Goal: Transaction & Acquisition: Download file/media

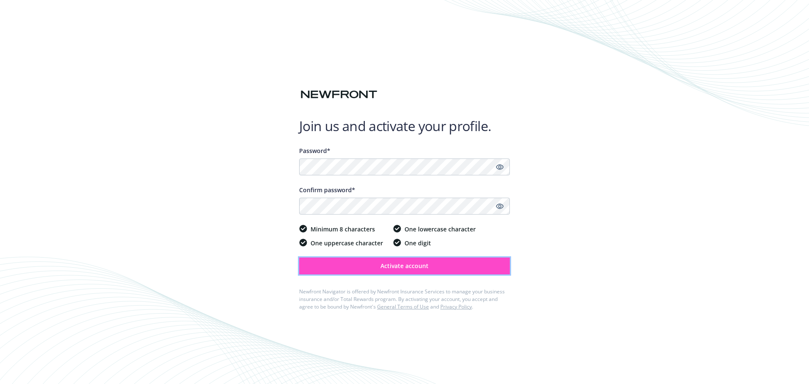
click at [398, 266] on span "Activate account" at bounding box center [404, 266] width 48 height 8
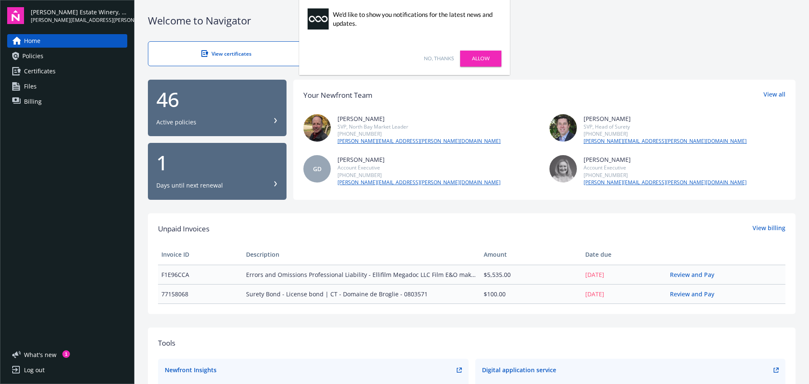
click at [445, 57] on link "No, thanks" at bounding box center [439, 59] width 30 height 8
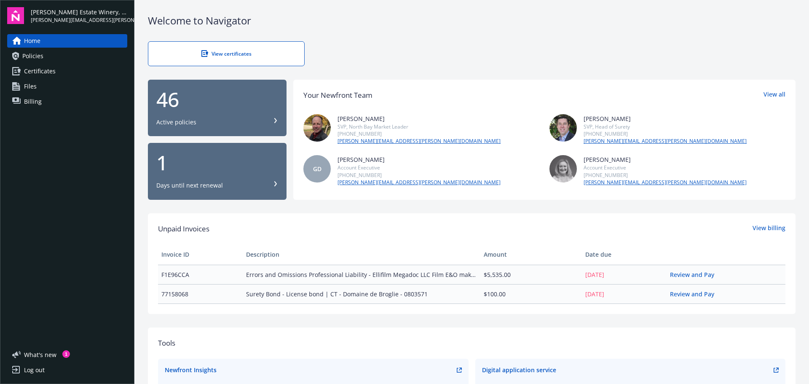
click at [37, 103] on span "Billing" at bounding box center [33, 101] width 18 height 13
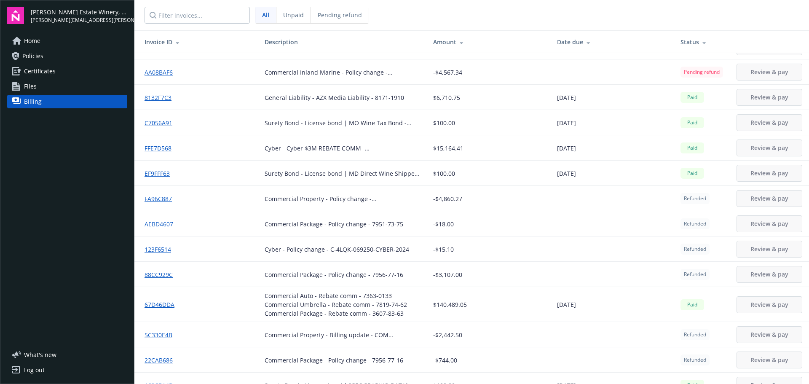
scroll to position [295, 0]
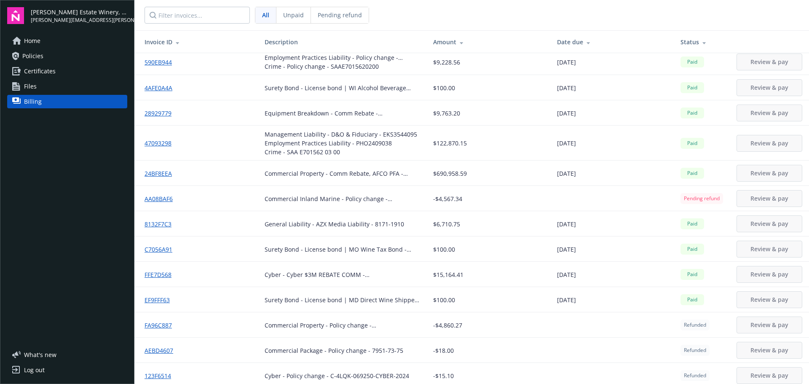
click at [683, 40] on div "Status" at bounding box center [701, 41] width 43 height 9
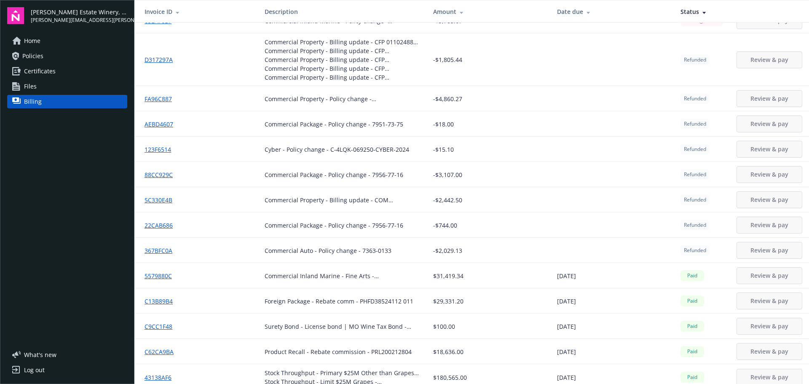
scroll to position [0, 0]
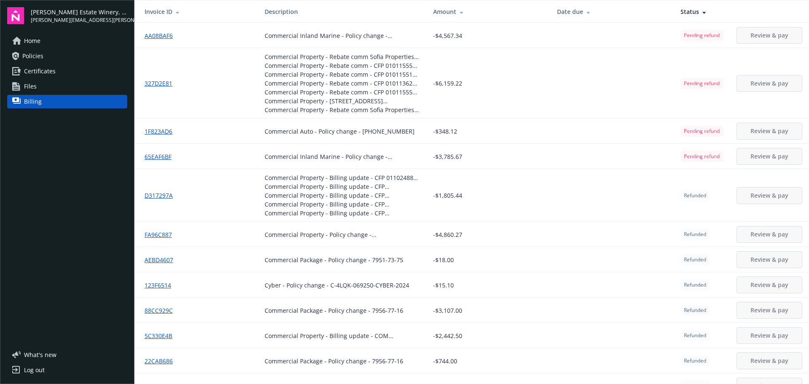
click at [160, 194] on link "D317297A" at bounding box center [161, 195] width 35 height 9
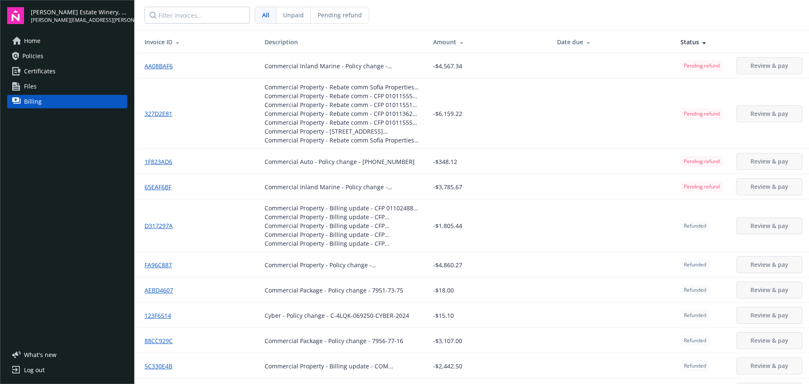
click at [156, 227] on link "D317297A" at bounding box center [161, 225] width 35 height 9
click at [163, 267] on link "FA96C887" at bounding box center [161, 264] width 34 height 9
click at [158, 62] on link "AA08BAF6" at bounding box center [161, 65] width 35 height 9
click at [163, 111] on link "327D2E81" at bounding box center [161, 113] width 35 height 9
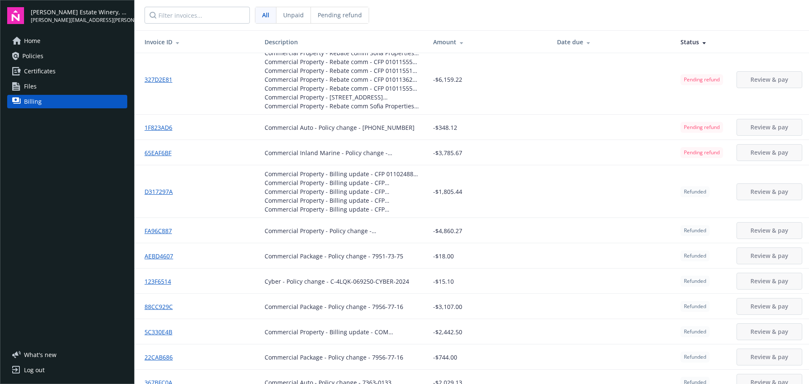
scroll to position [42, 0]
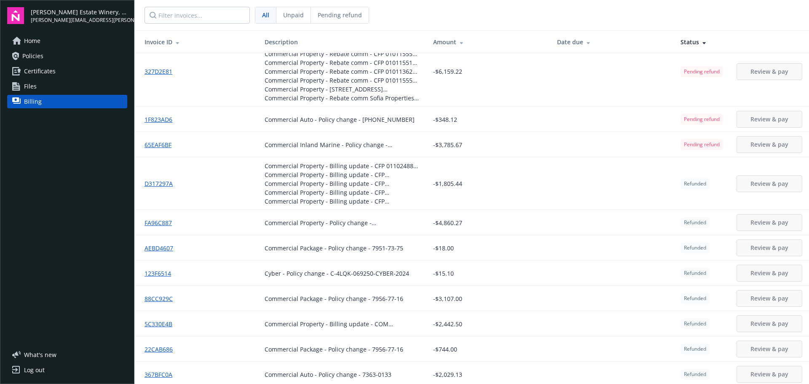
click at [162, 248] on link "AEBD4607" at bounding box center [161, 247] width 35 height 9
click at [157, 184] on link "D317297A" at bounding box center [161, 183] width 35 height 9
click at [160, 273] on link "123F6514" at bounding box center [160, 273] width 33 height 9
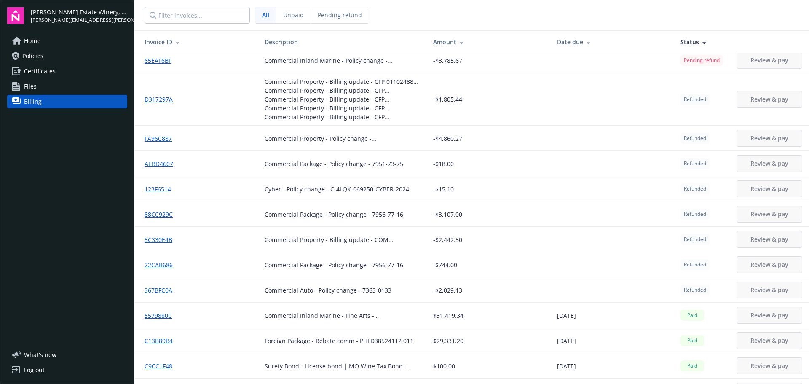
scroll to position [0, 0]
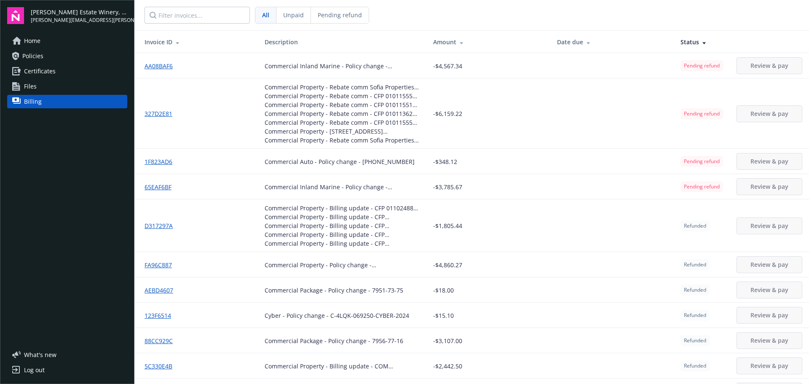
click at [48, 85] on link "Files" at bounding box center [67, 86] width 120 height 13
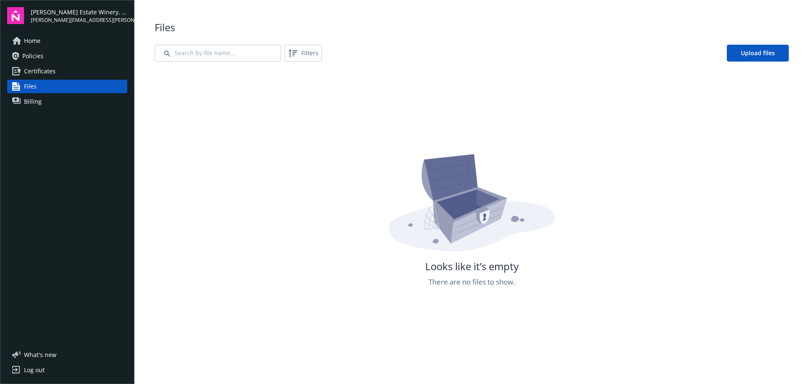
click at [40, 101] on span "Billing" at bounding box center [33, 101] width 18 height 13
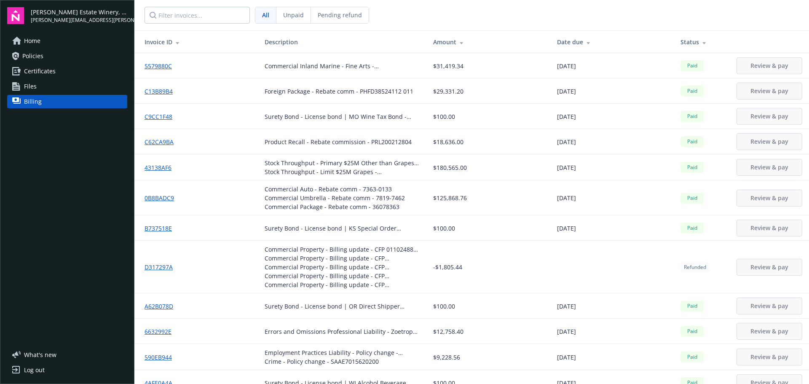
click at [562, 43] on div "Date due" at bounding box center [612, 41] width 110 height 9
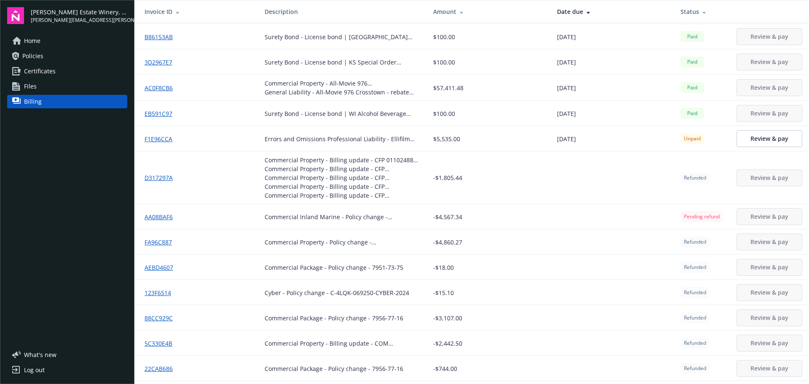
scroll to position [1368, 0]
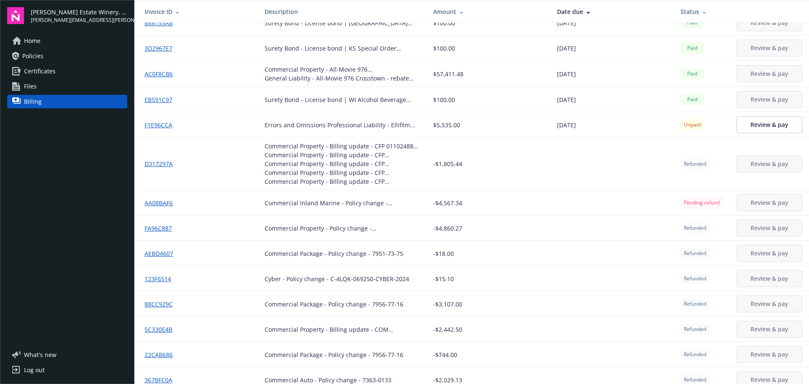
click at [156, 255] on link "AEBD4607" at bounding box center [161, 253] width 35 height 9
click at [151, 280] on link "123F6514" at bounding box center [160, 278] width 33 height 9
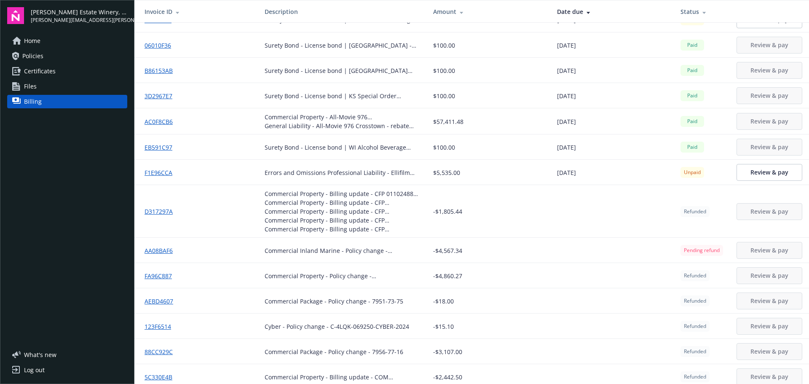
scroll to position [1199, 0]
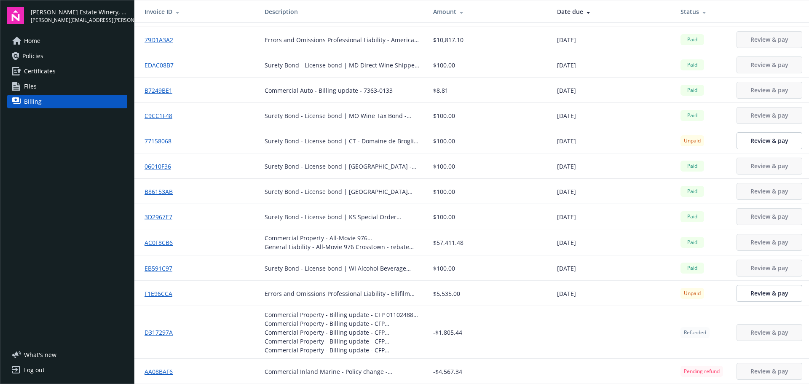
click at [52, 44] on link "Home" at bounding box center [67, 40] width 120 height 13
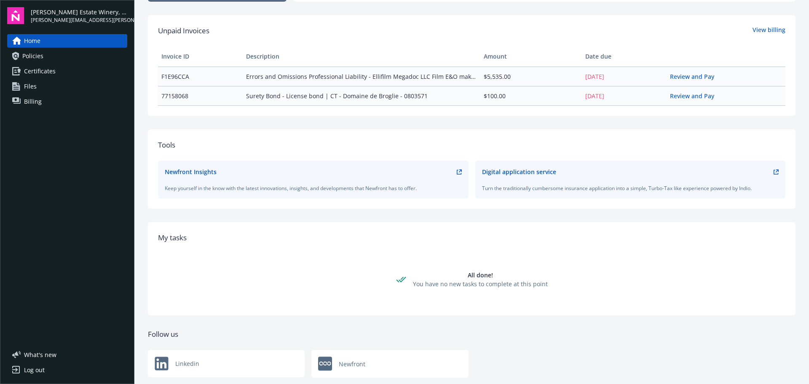
scroll to position [219, 0]
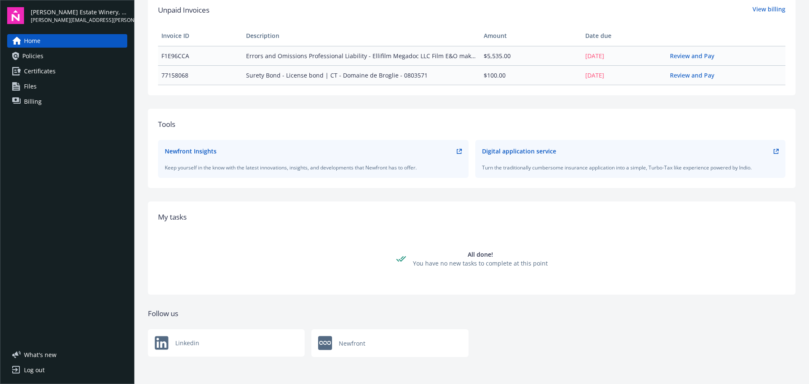
click at [33, 366] on div "Log out" at bounding box center [34, 369] width 21 height 13
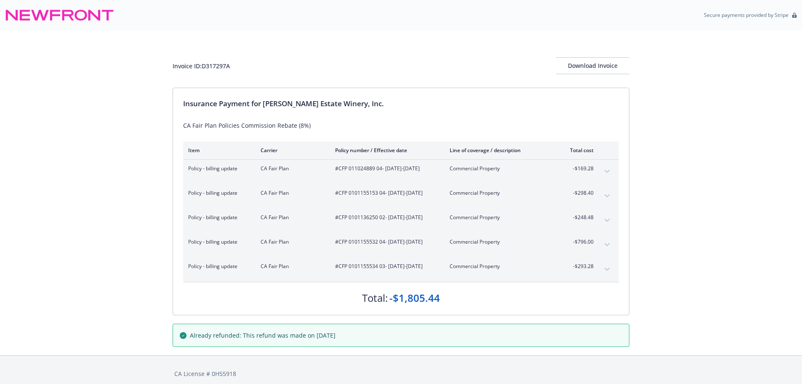
scroll to position [12, 0]
click at [599, 67] on div "Download Invoice" at bounding box center [593, 66] width 74 height 16
